Goal: Information Seeking & Learning: Learn about a topic

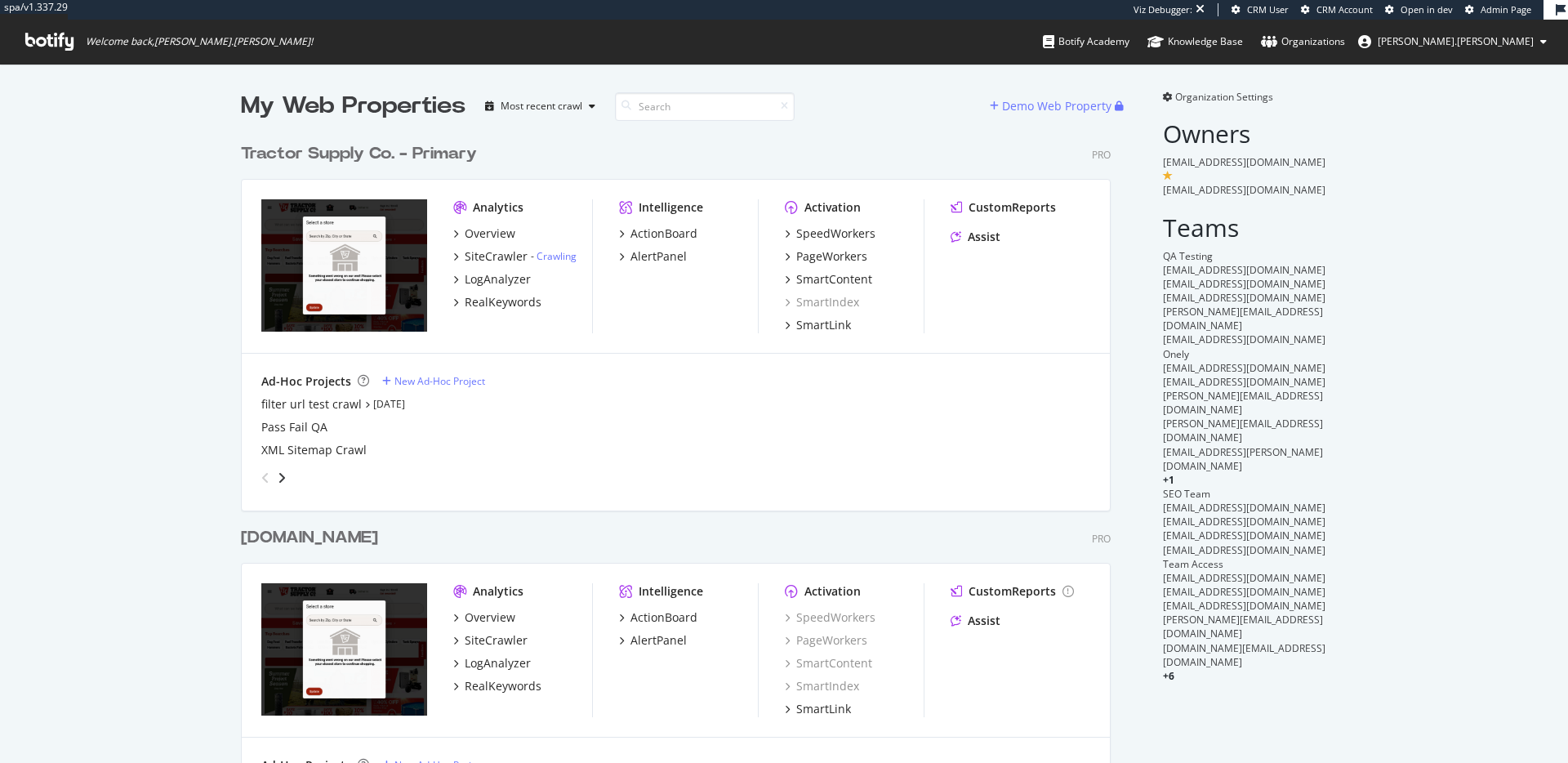
scroll to position [751, 1543]
click at [513, 300] on div "RealKeywords" at bounding box center [503, 302] width 77 height 16
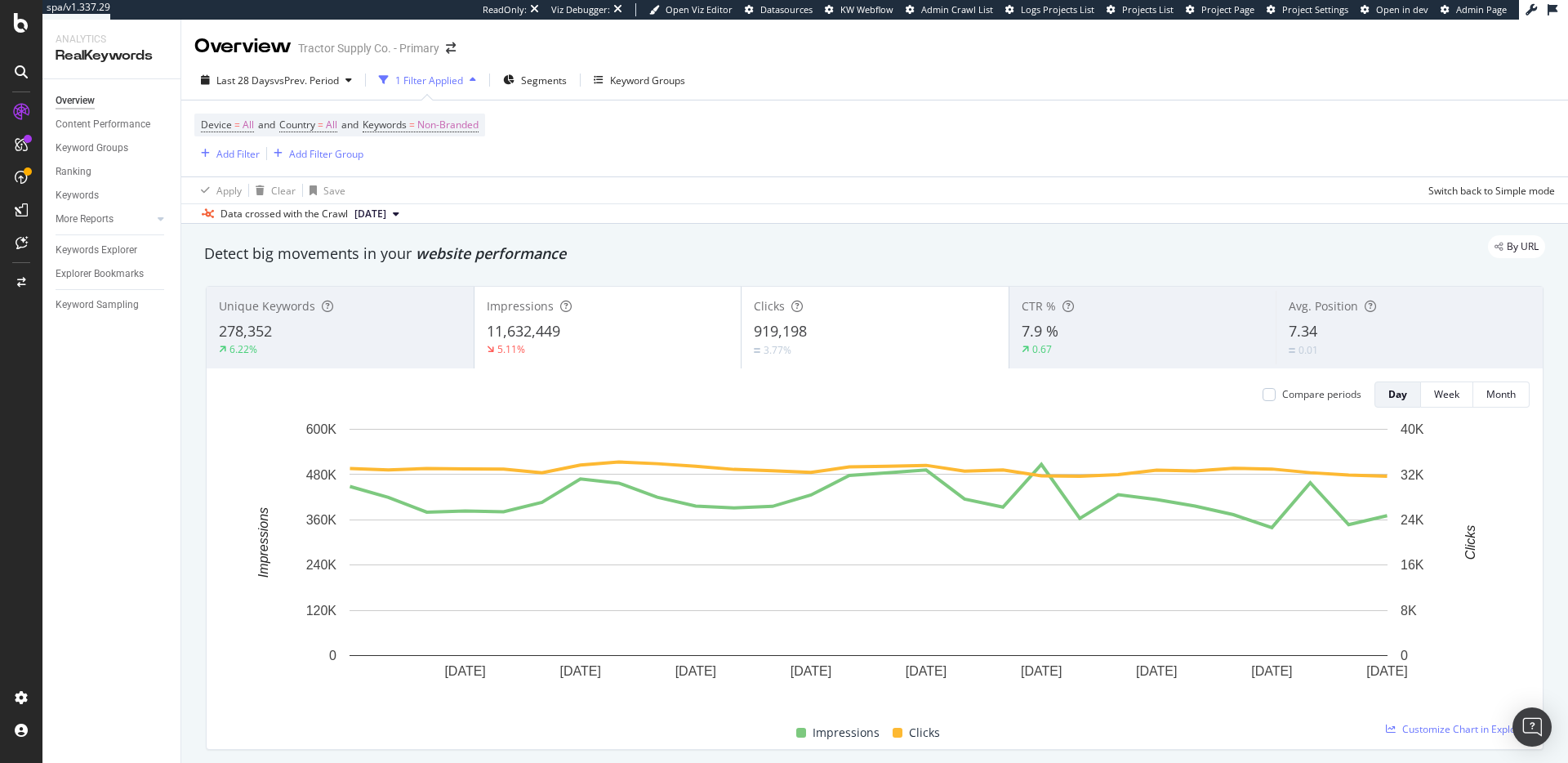
click at [1356, 332] on div "7.34" at bounding box center [1410, 332] width 242 height 21
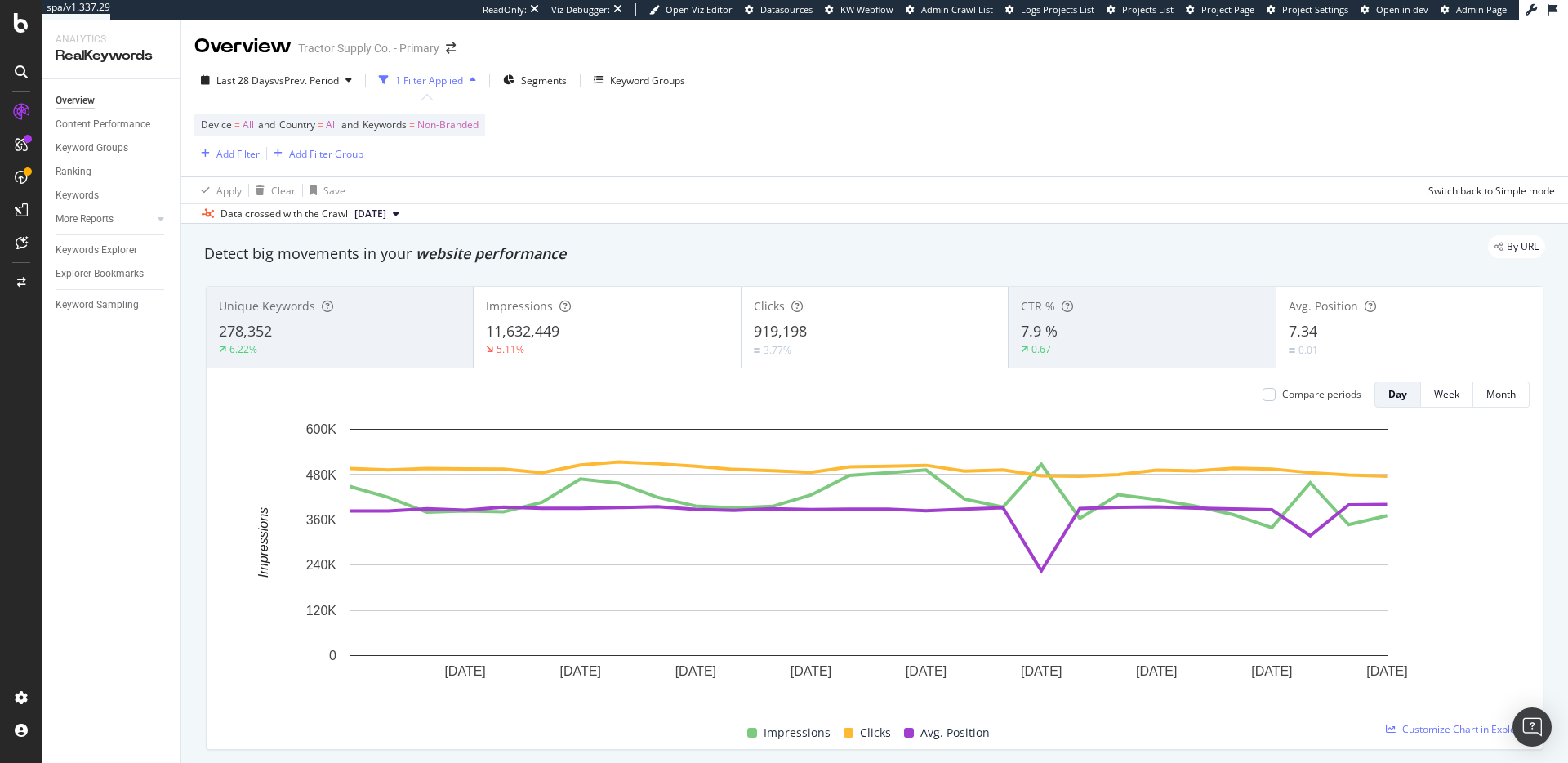
click at [884, 345] on div "3.77%" at bounding box center [874, 350] width 242 height 15
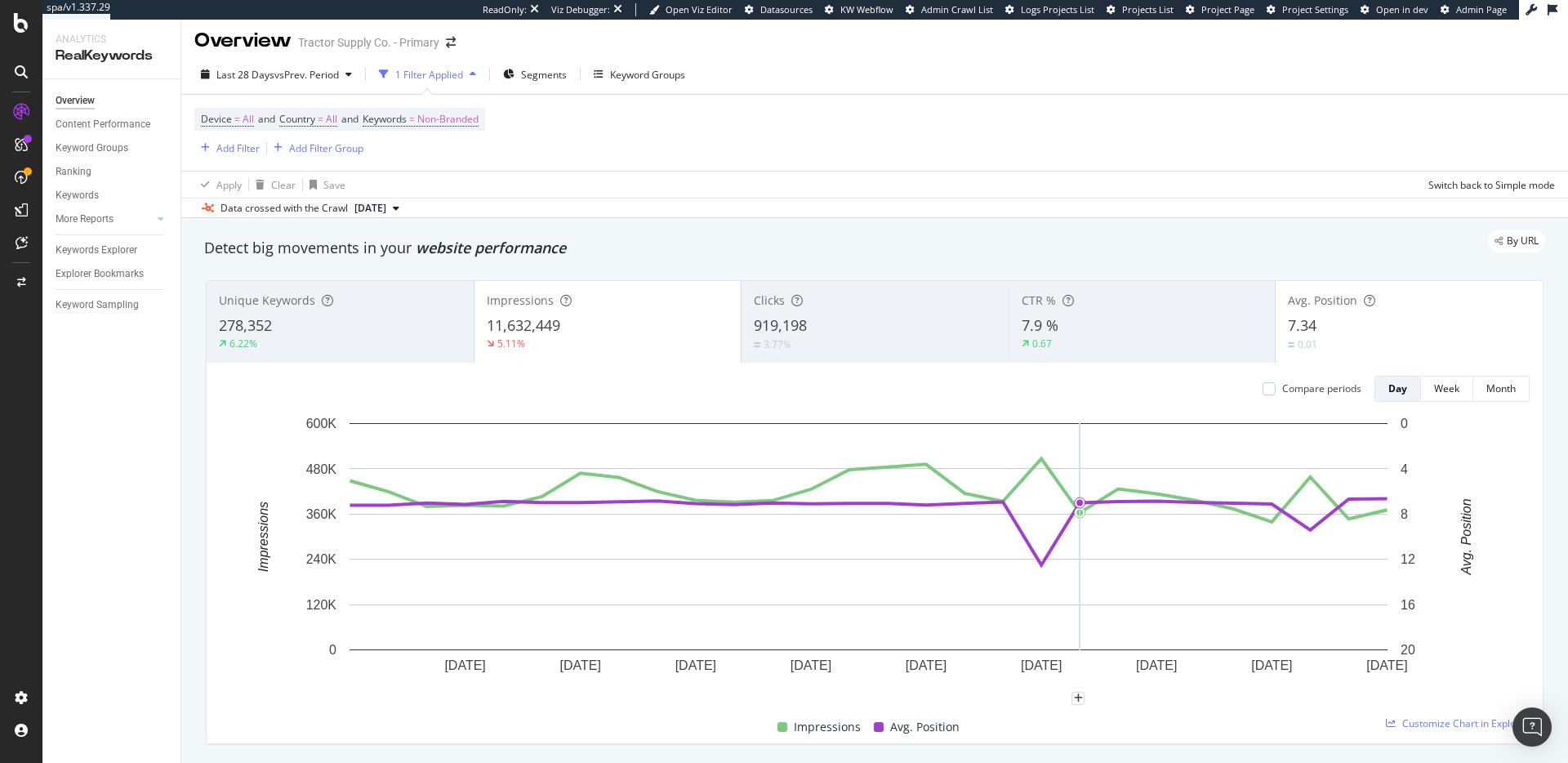
scroll to position [6, 0]
click at [449, 118] on span "Non-Branded" at bounding box center [448, 118] width 61 height 23
click at [447, 153] on span "Non-Branded" at bounding box center [420, 156] width 68 height 14
click at [409, 279] on span "All" at bounding box center [484, 284] width 167 height 15
click at [545, 193] on div "Apply" at bounding box center [554, 191] width 25 height 14
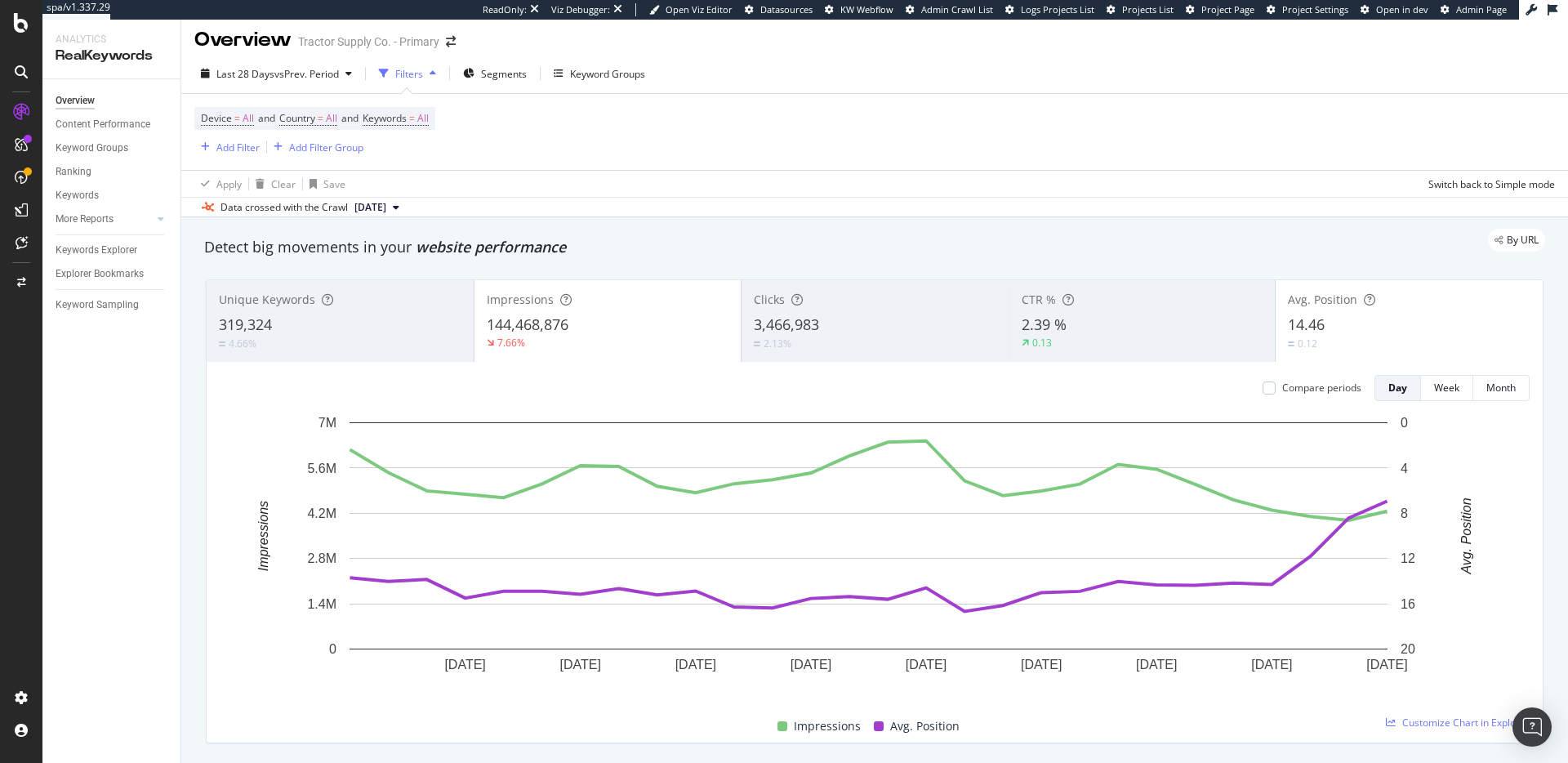
click at [675, 333] on div "144,468,876" at bounding box center [607, 324] width 242 height 21
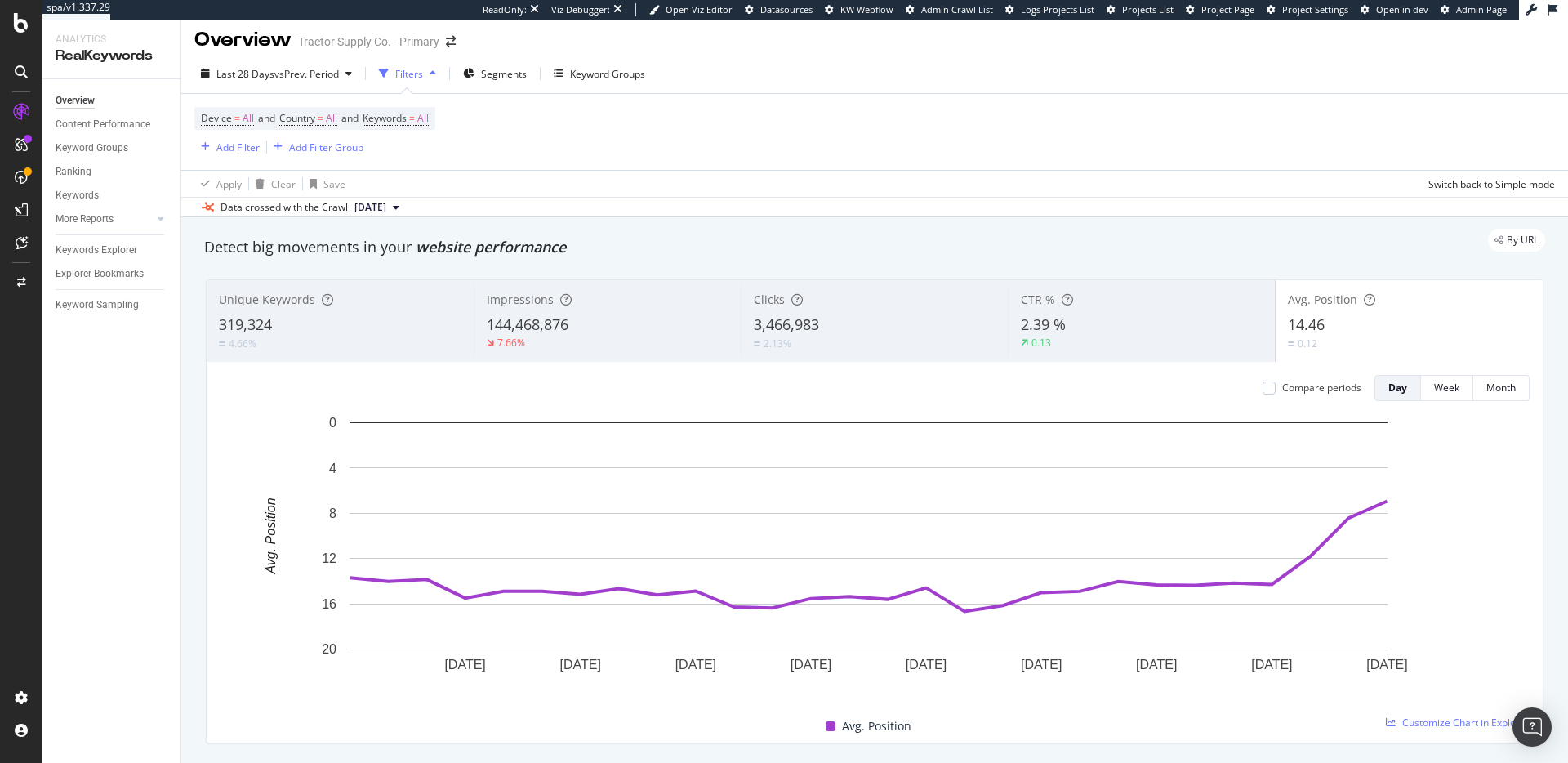
click at [589, 321] on div "144,468,876" at bounding box center [607, 324] width 242 height 21
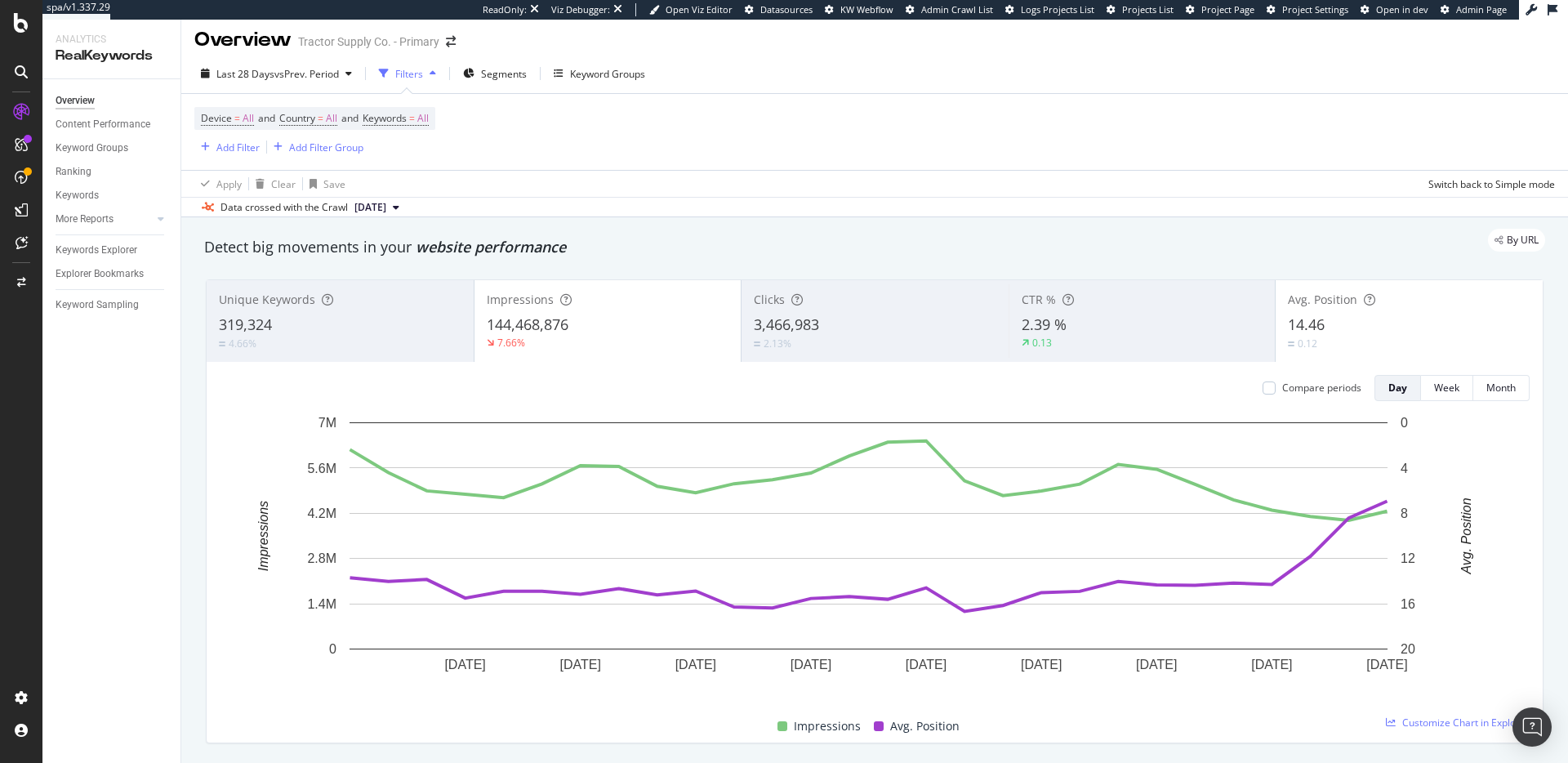
click at [896, 322] on div "3,466,983" at bounding box center [874, 324] width 242 height 21
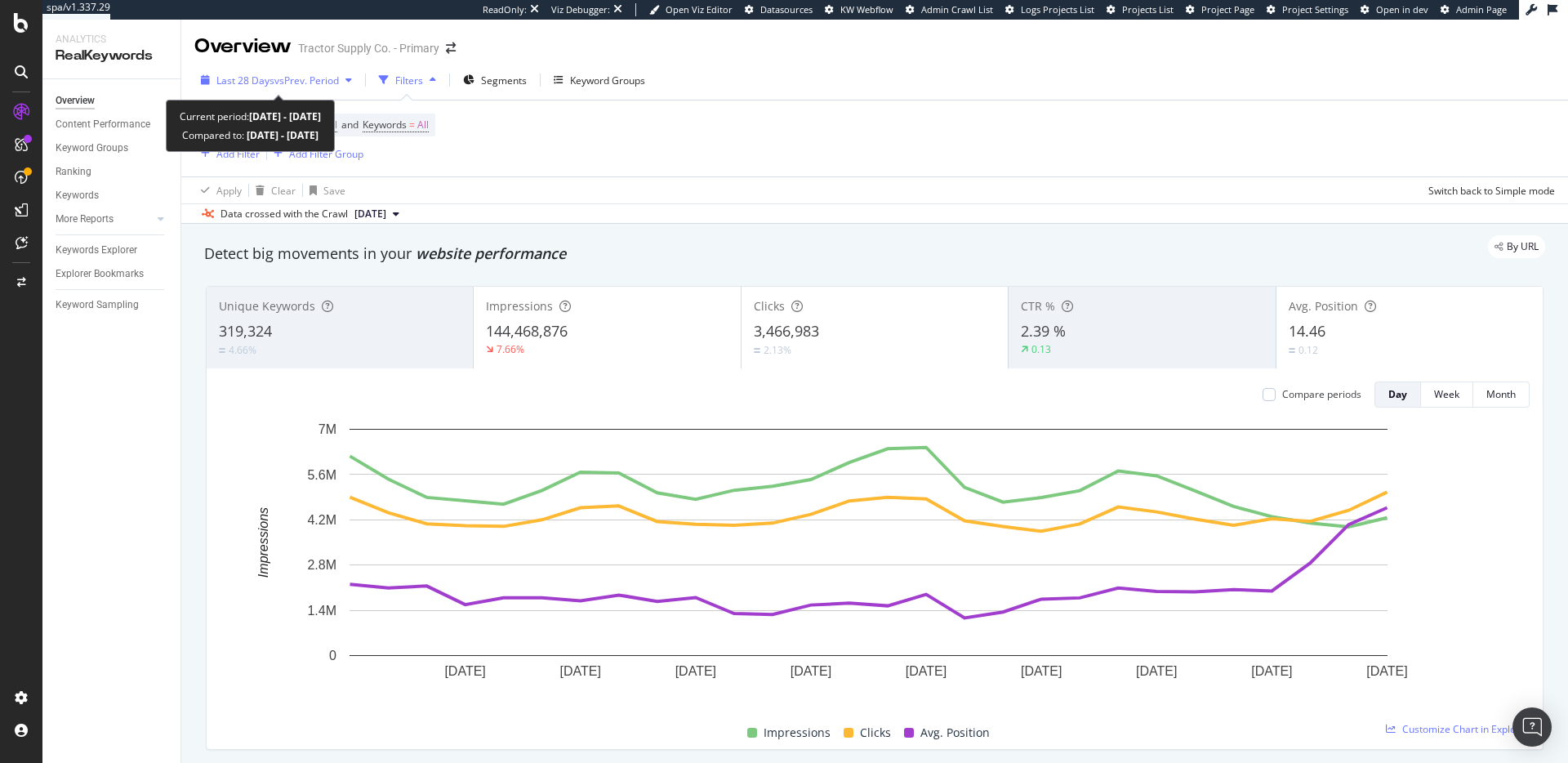
click at [284, 84] on span "vs Prev. Period" at bounding box center [306, 80] width 64 height 14
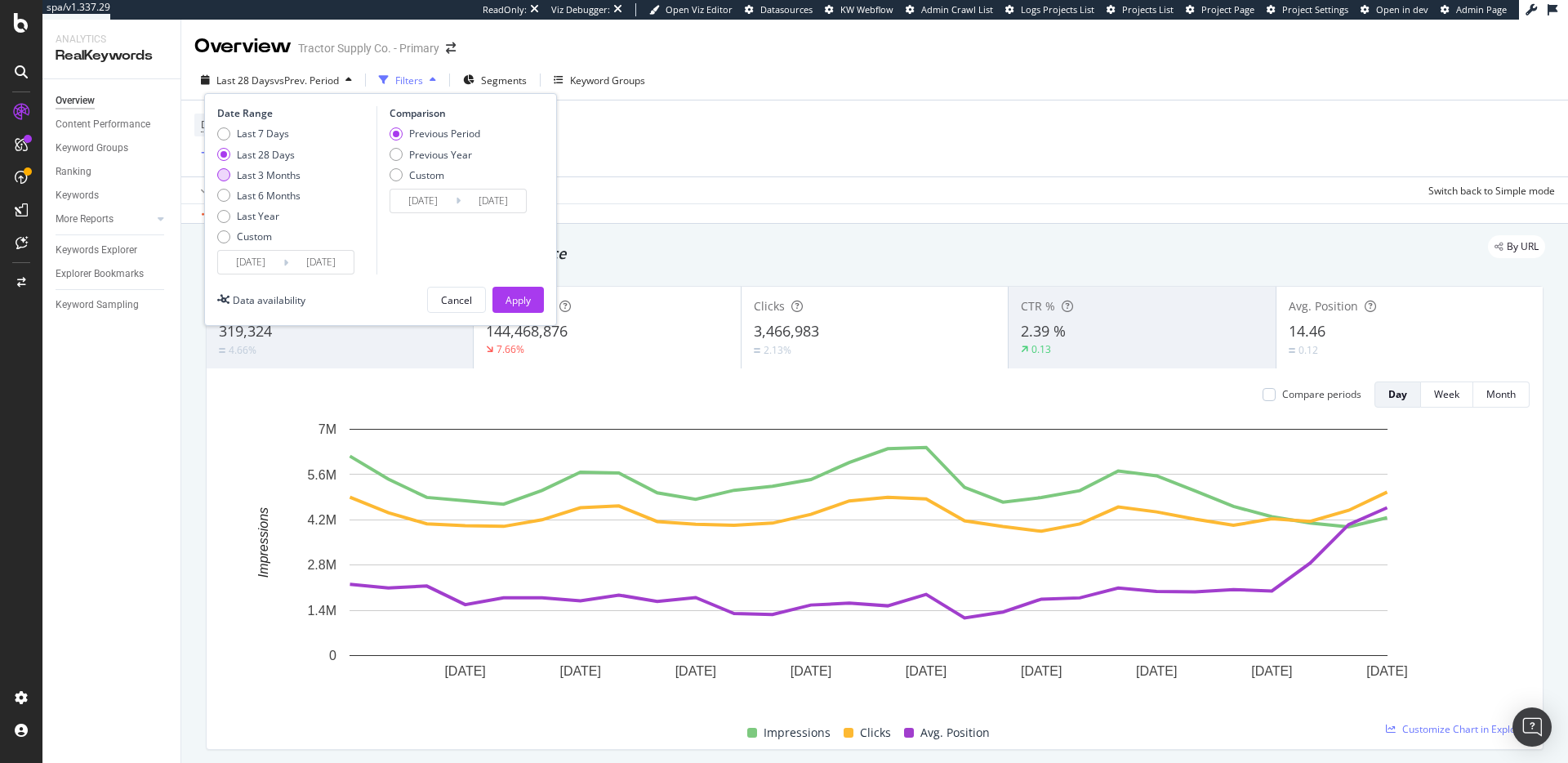
click at [225, 175] on div "Last 3 Months" at bounding box center [223, 174] width 13 height 13
type input "[DATE]"
click at [520, 302] on div "Apply" at bounding box center [518, 300] width 25 height 14
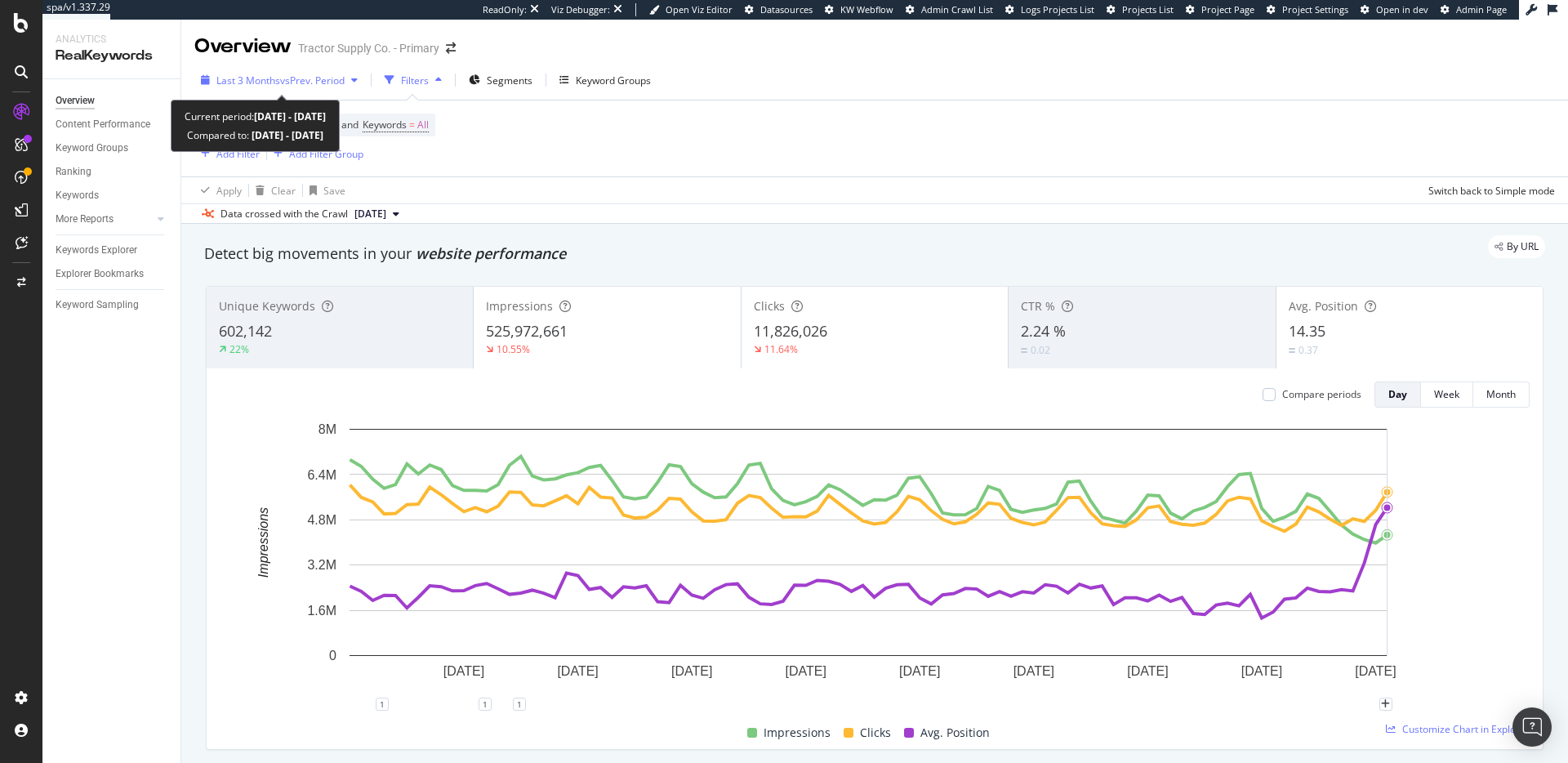
click at [296, 79] on span "vs Prev. Period" at bounding box center [312, 80] width 64 height 14
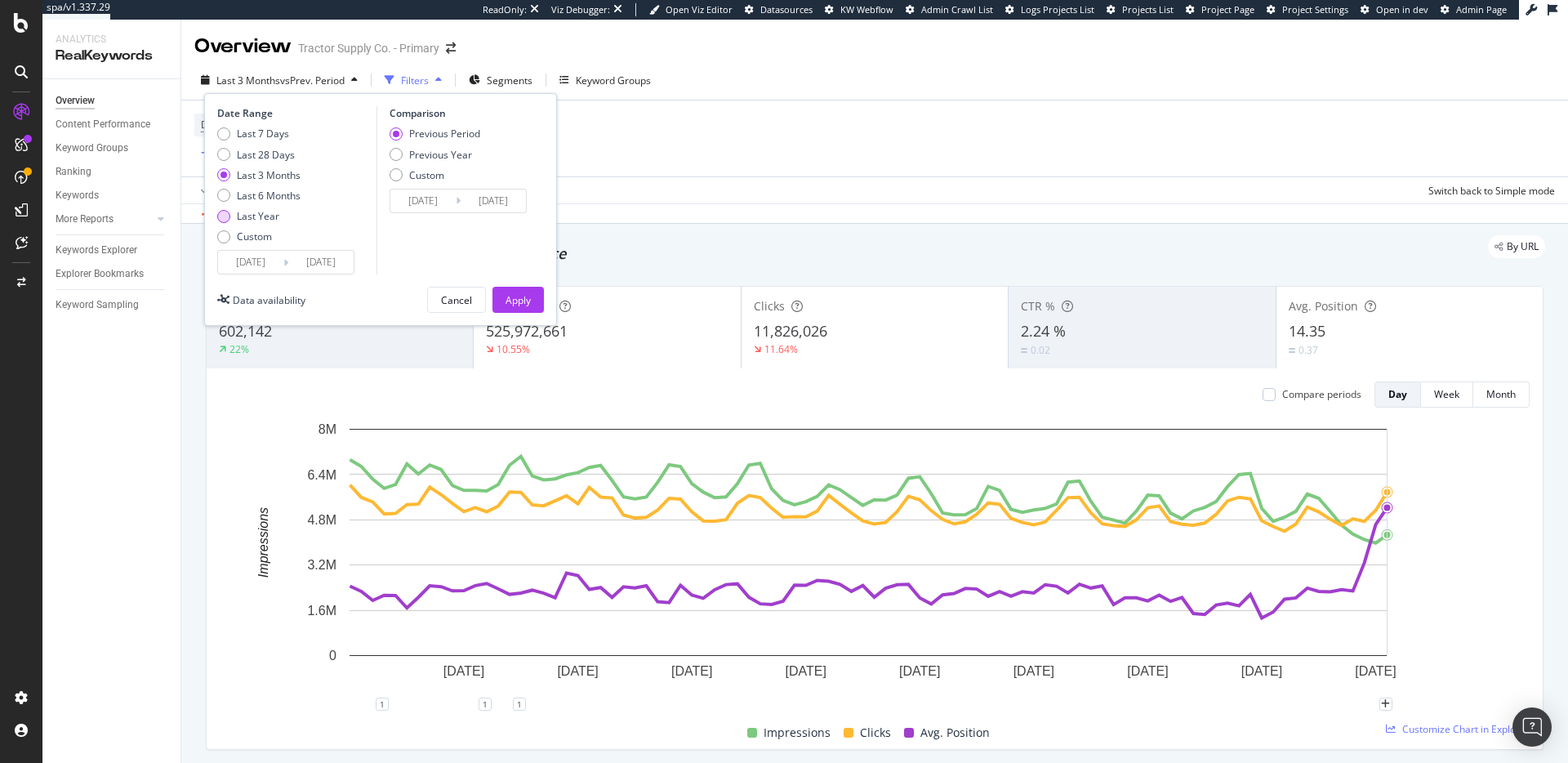
click at [223, 218] on div "Last Year" at bounding box center [223, 216] width 13 height 13
type input "[DATE]"
click at [533, 293] on button "Apply" at bounding box center [518, 300] width 52 height 26
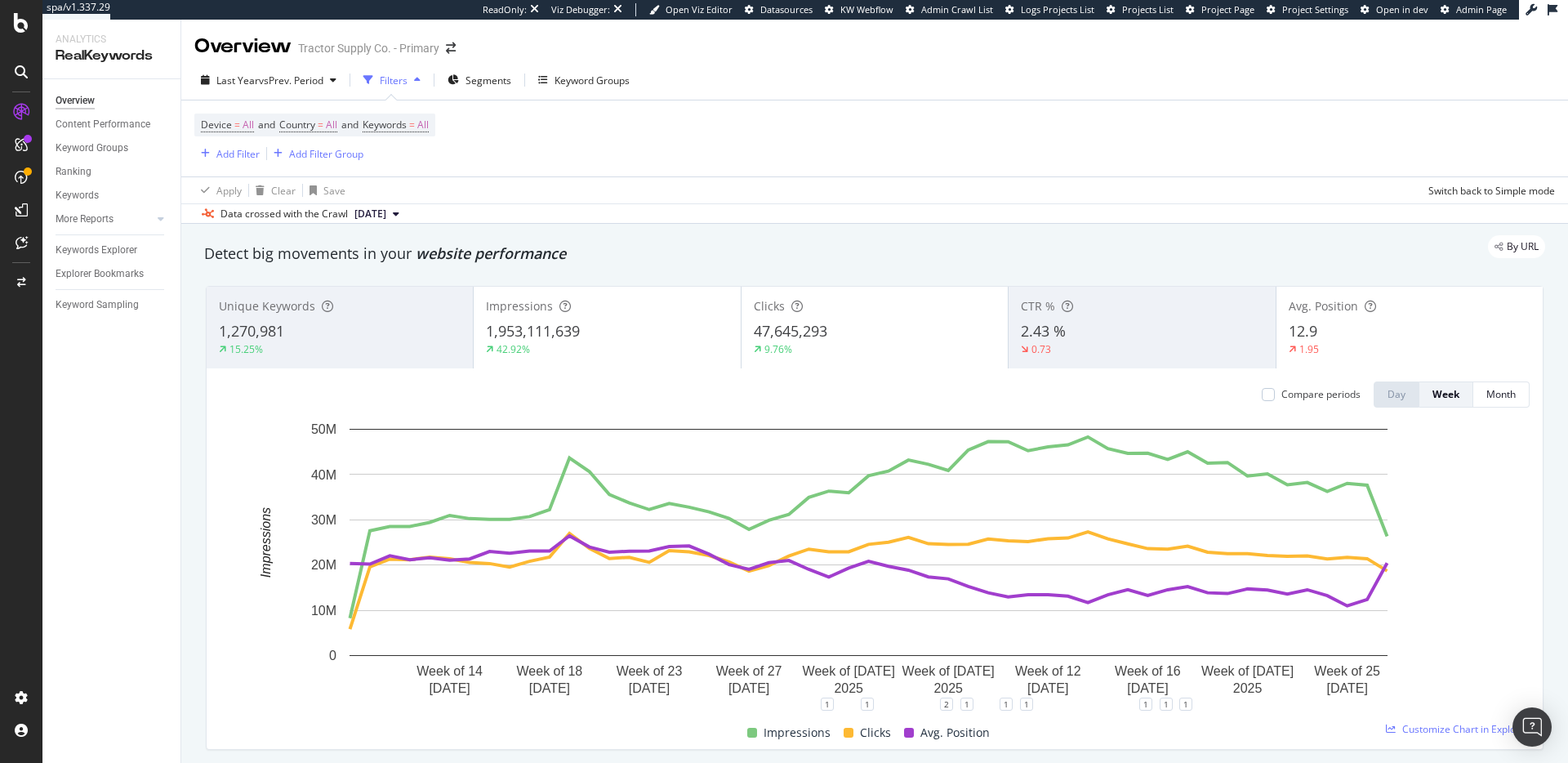
click at [823, 324] on span "47,645,293" at bounding box center [790, 332] width 74 height 20
